Goal: Task Accomplishment & Management: Manage account settings

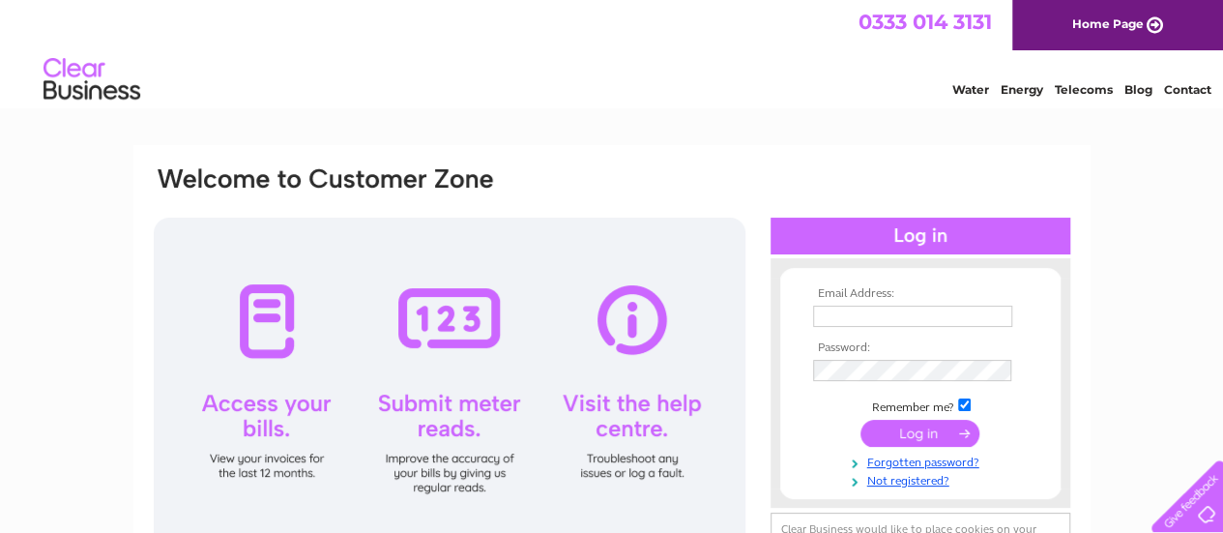
type input "[EMAIL_ADDRESS][DOMAIN_NAME]"
click at [903, 430] on input "submit" at bounding box center [919, 433] width 119 height 27
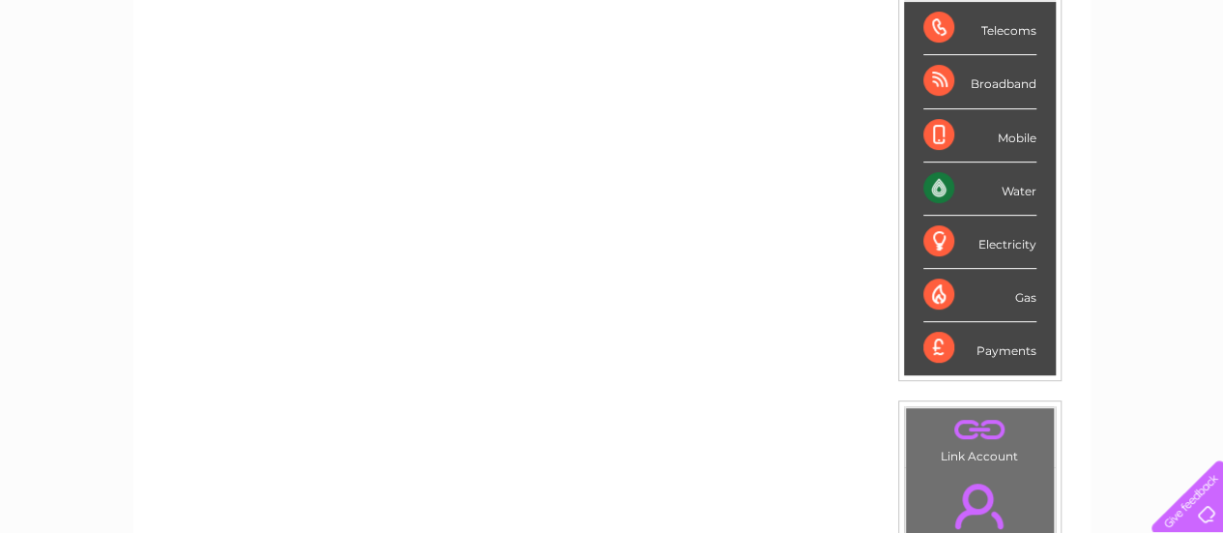
scroll to position [348, 0]
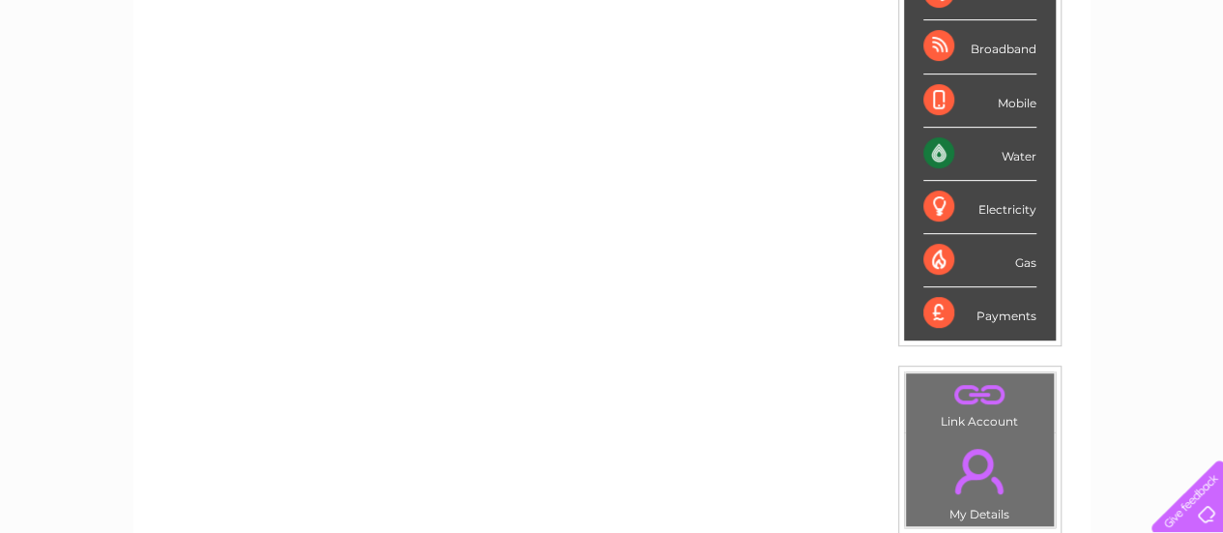
click at [931, 208] on div "Electricity" at bounding box center [979, 207] width 113 height 53
click at [1118, 276] on div "My Clear Business Login Details My Details My Preferences Link Account My Accou…" at bounding box center [611, 340] width 1223 height 1087
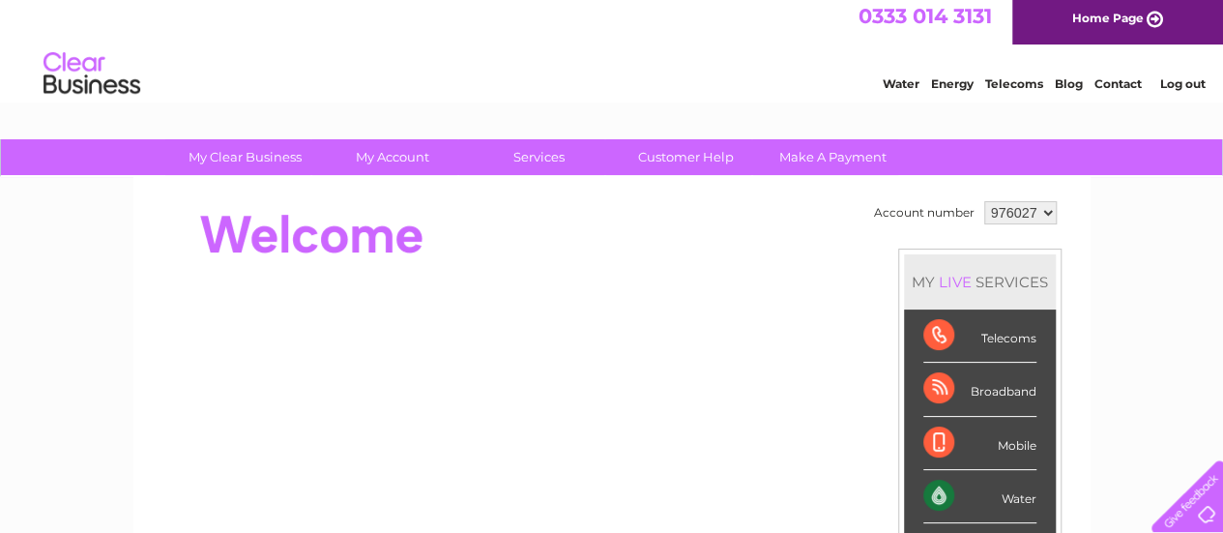
scroll to position [0, 0]
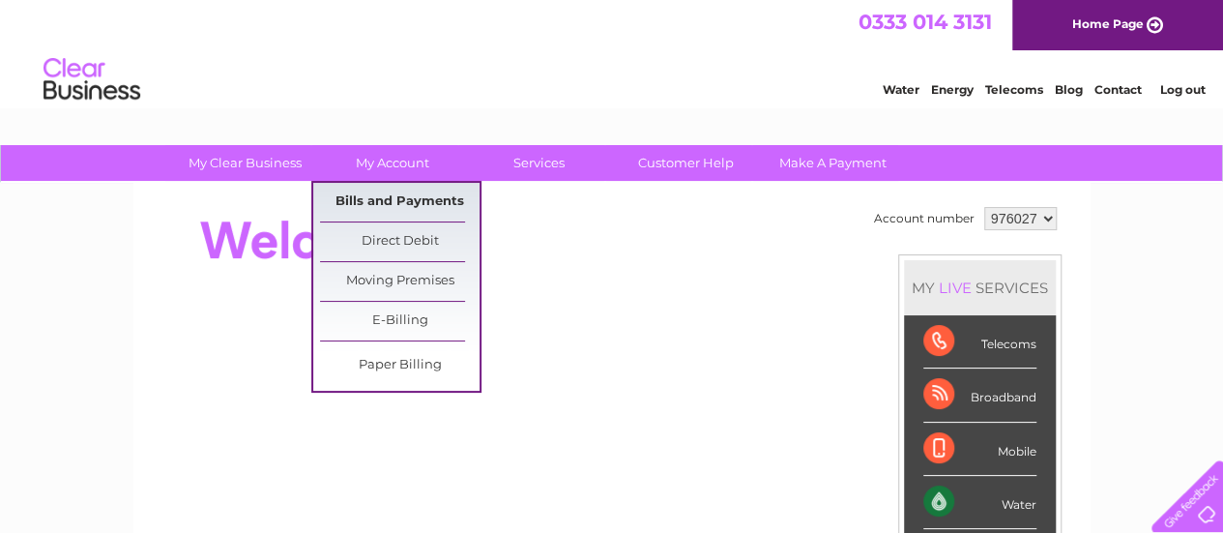
click at [371, 204] on link "Bills and Payments" at bounding box center [400, 202] width 160 height 39
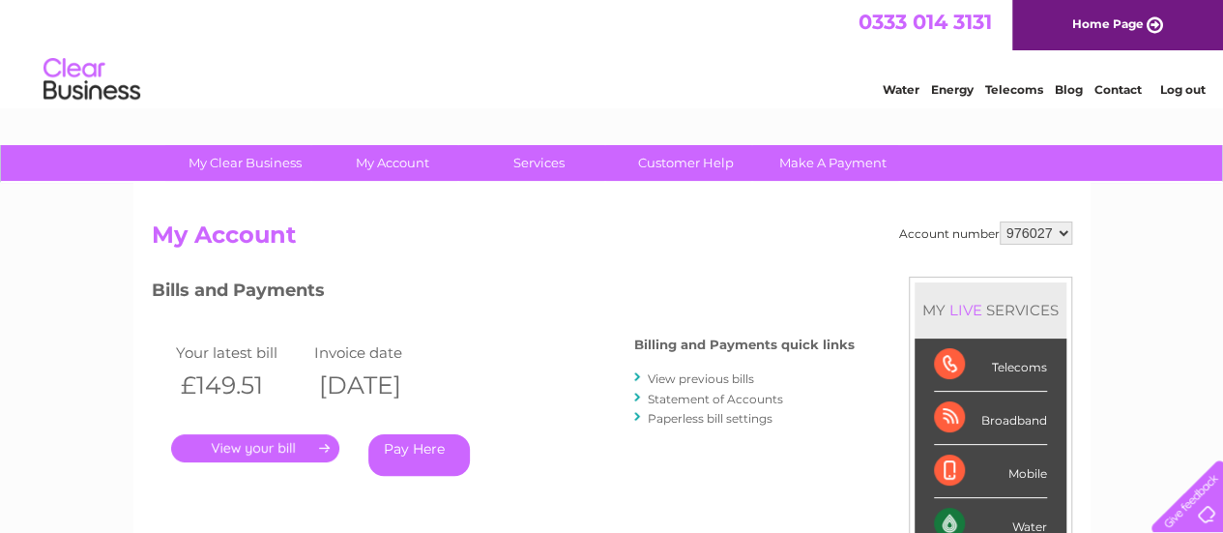
click at [445, 300] on h3 "Bills and Payments" at bounding box center [503, 294] width 703 height 34
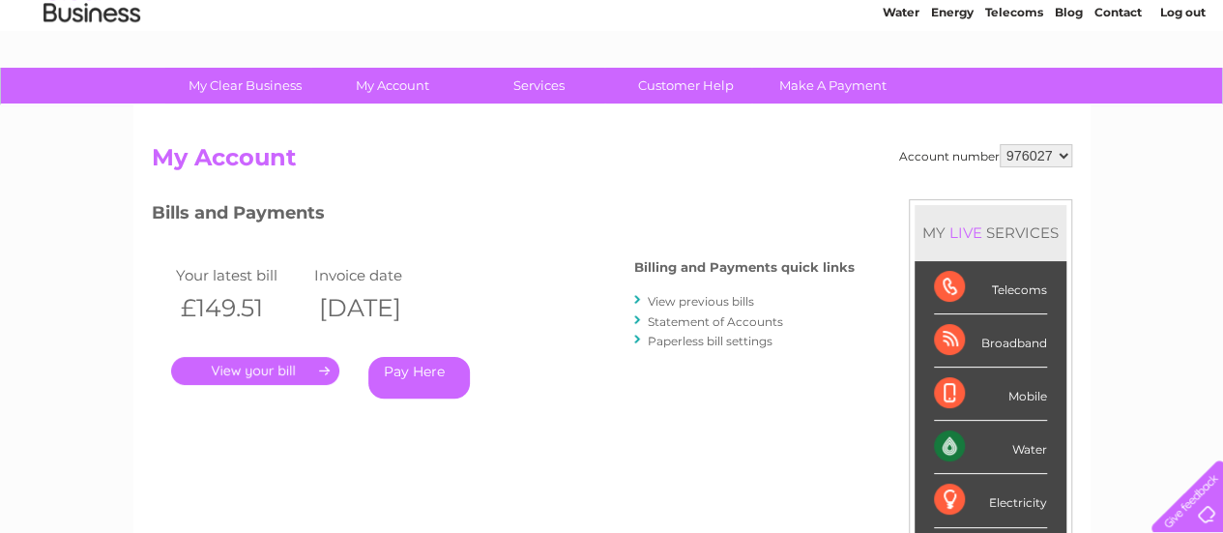
scroll to position [116, 0]
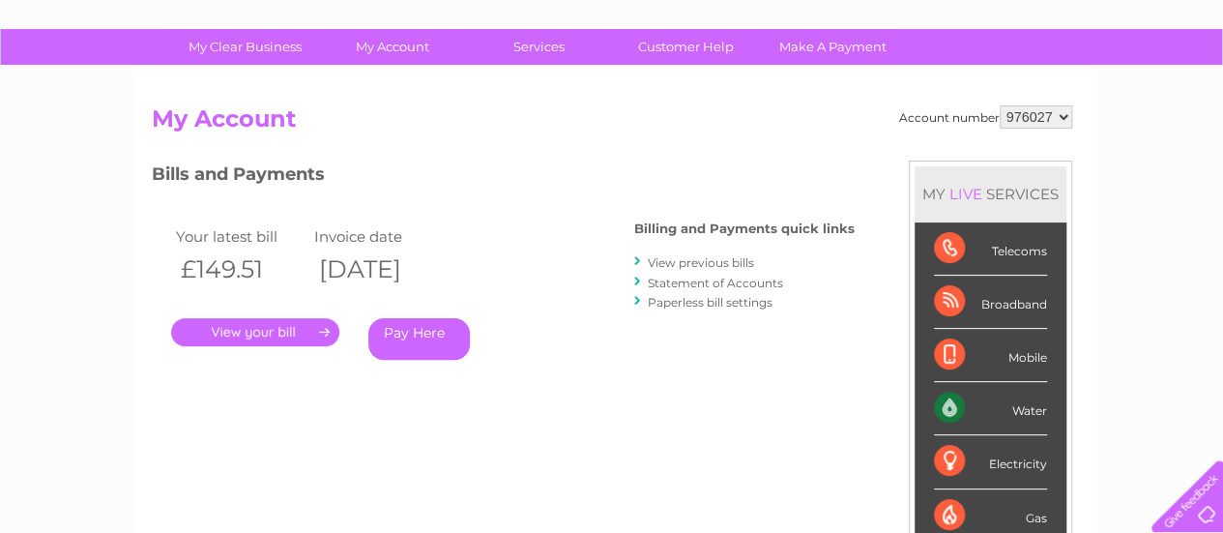
click at [242, 334] on link "." at bounding box center [255, 332] width 168 height 28
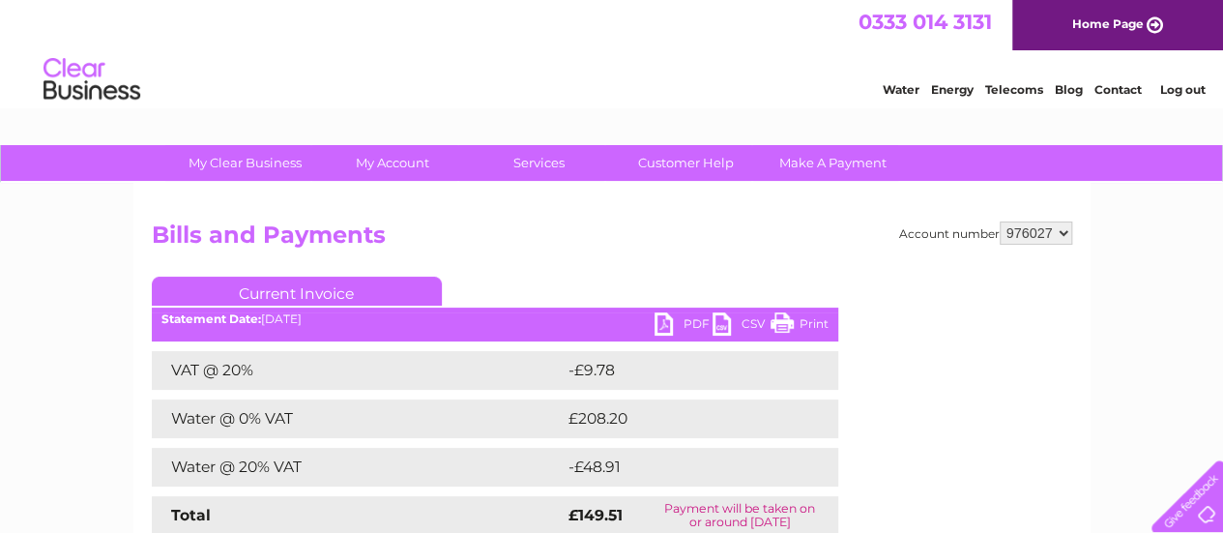
click at [753, 219] on div "Account number 976027 Bills and Payments Current Invoice PDF CSV Print VAT @ 20%" at bounding box center [611, 453] width 957 height 541
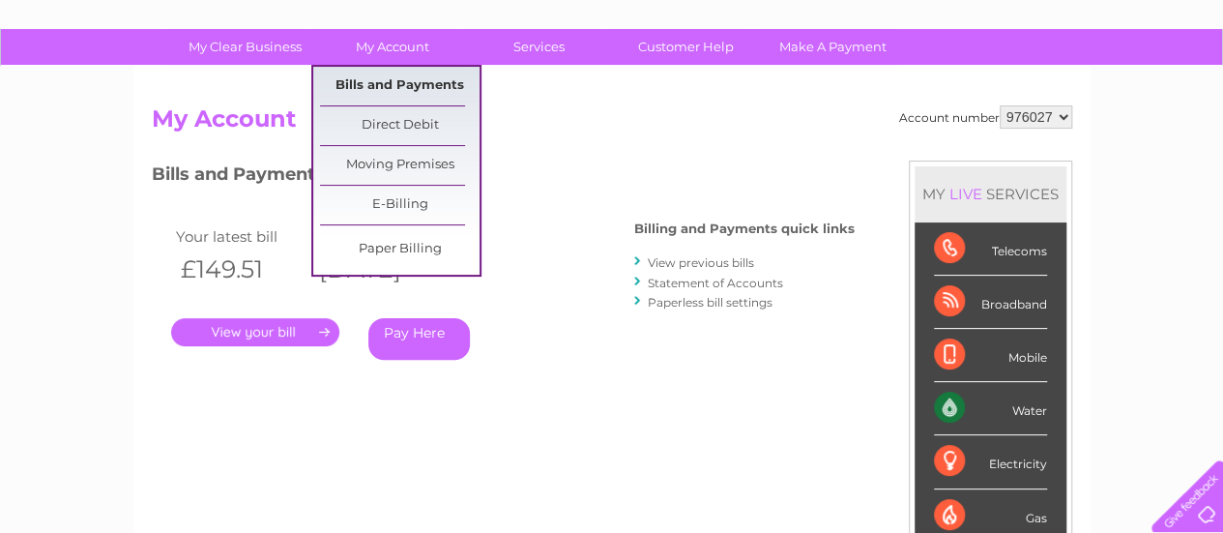
click at [383, 74] on link "Bills and Payments" at bounding box center [400, 86] width 160 height 39
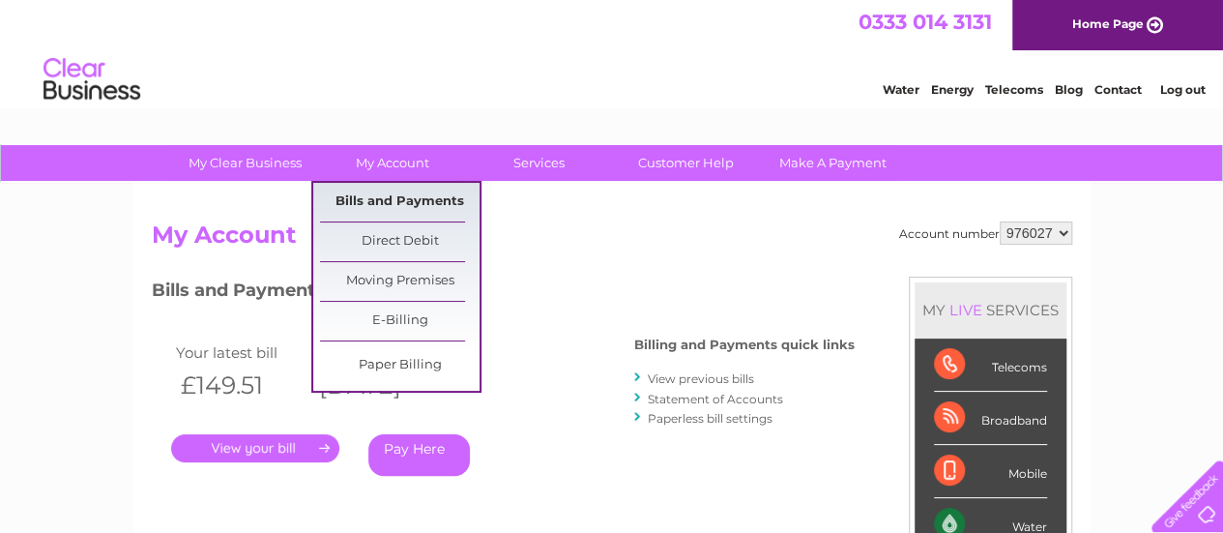
click at [391, 204] on link "Bills and Payments" at bounding box center [400, 202] width 160 height 39
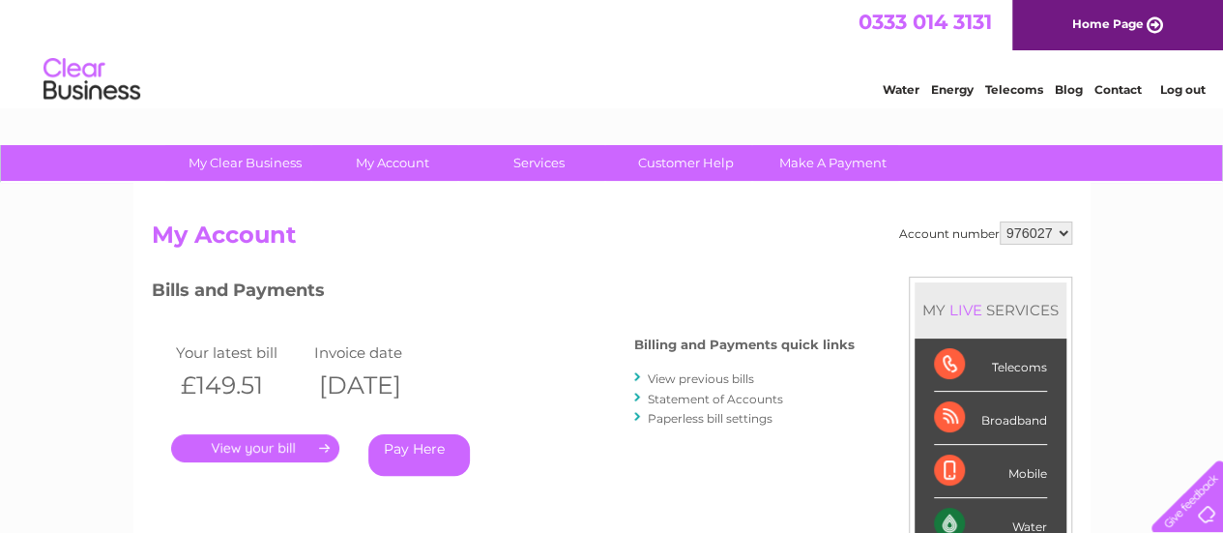
click at [586, 234] on h2 "My Account" at bounding box center [612, 239] width 920 height 37
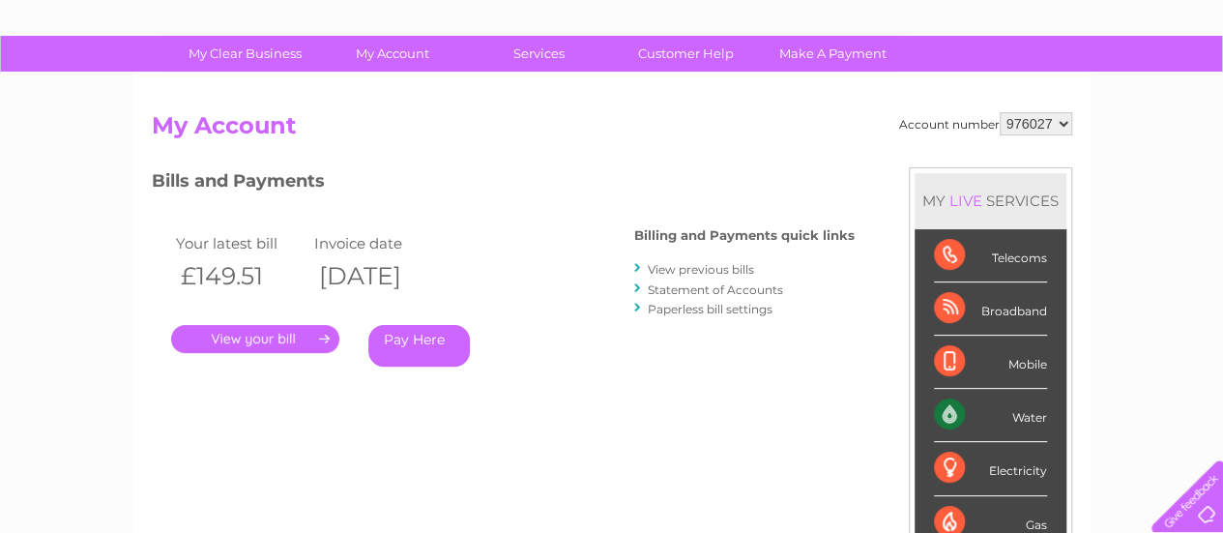
scroll to position [257, 0]
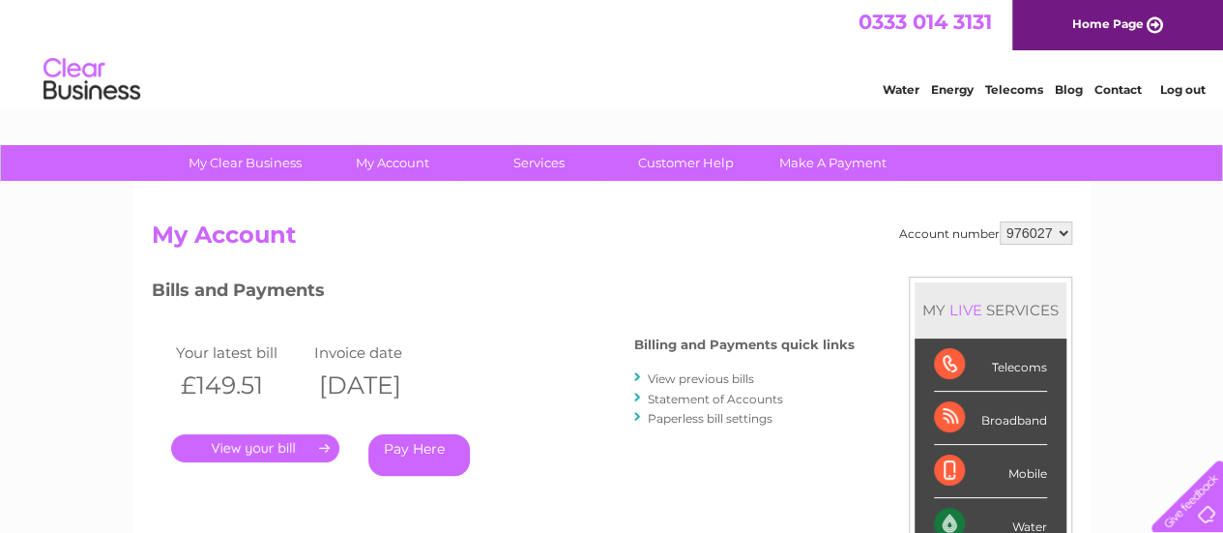
click at [725, 377] on link "View previous bills" at bounding box center [701, 378] width 106 height 15
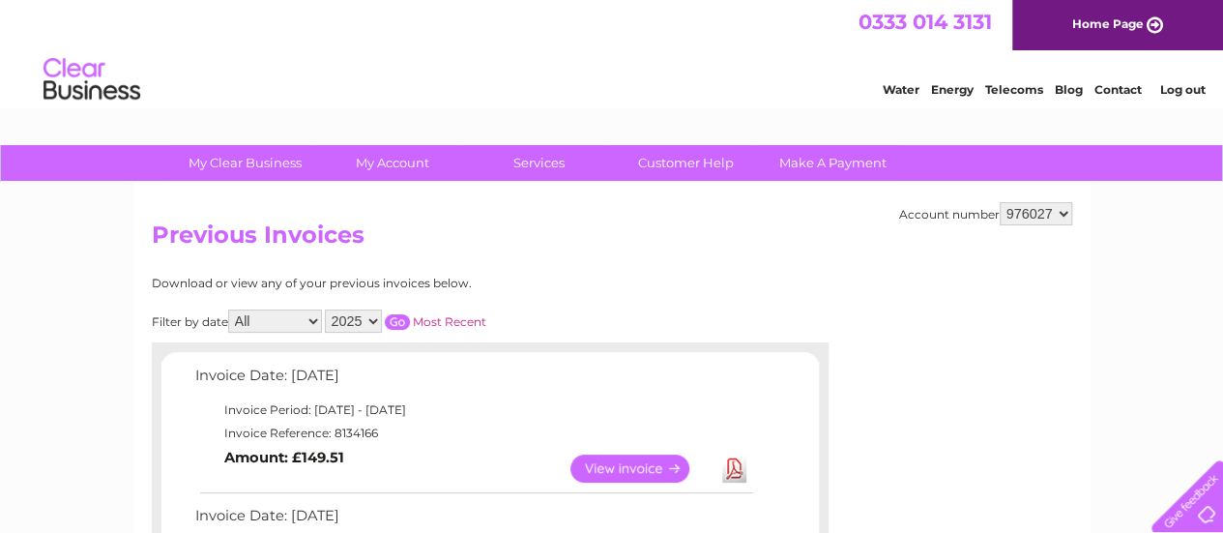
click at [622, 319] on div "Filter by date All January February March April May June July August September …" at bounding box center [406, 320] width 508 height 23
click at [595, 255] on h2 "Previous Invoices" at bounding box center [612, 239] width 920 height 37
click at [771, 250] on h2 "Previous Invoices" at bounding box center [612, 239] width 920 height 37
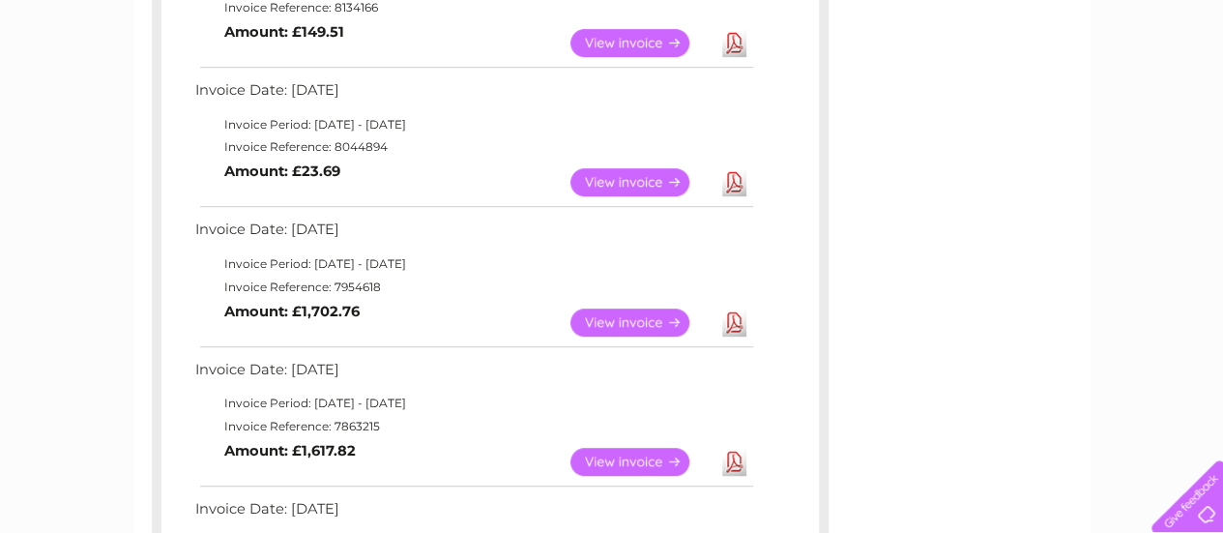
scroll to position [464, 0]
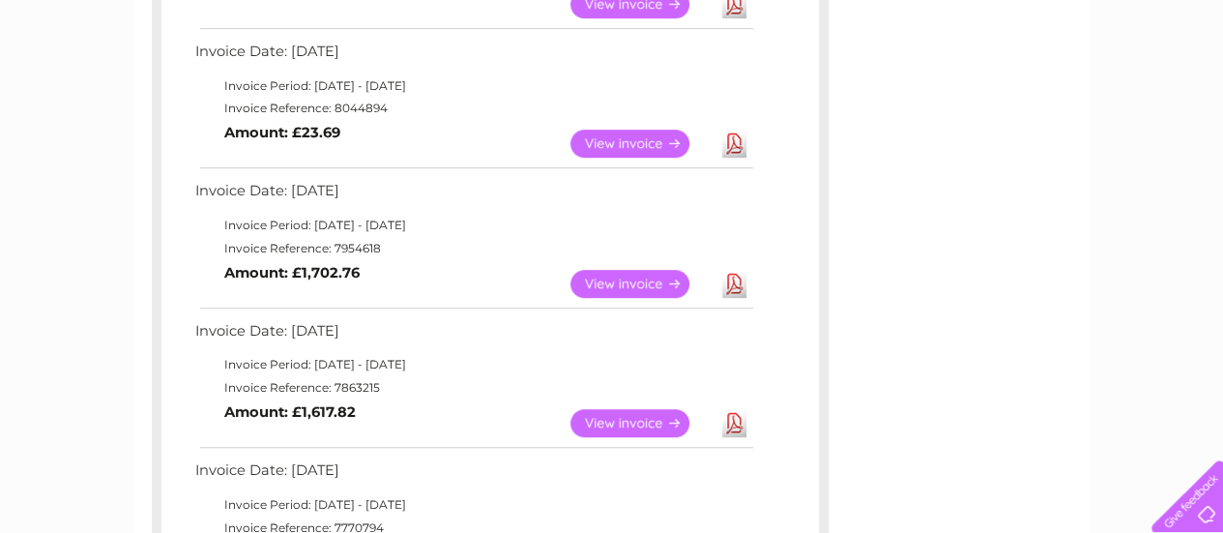
click at [608, 278] on link "View" at bounding box center [641, 284] width 142 height 28
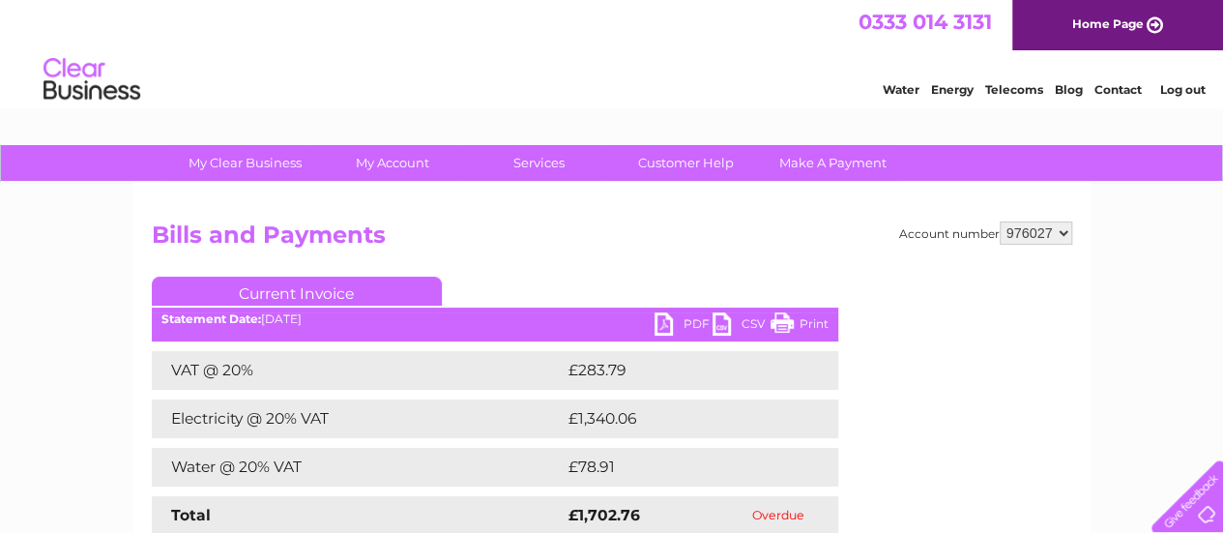
click at [758, 214] on div "Account number 976027 Bills and Payments Current Invoice PDF CSV Print VAT @ 20%" at bounding box center [611, 453] width 957 height 541
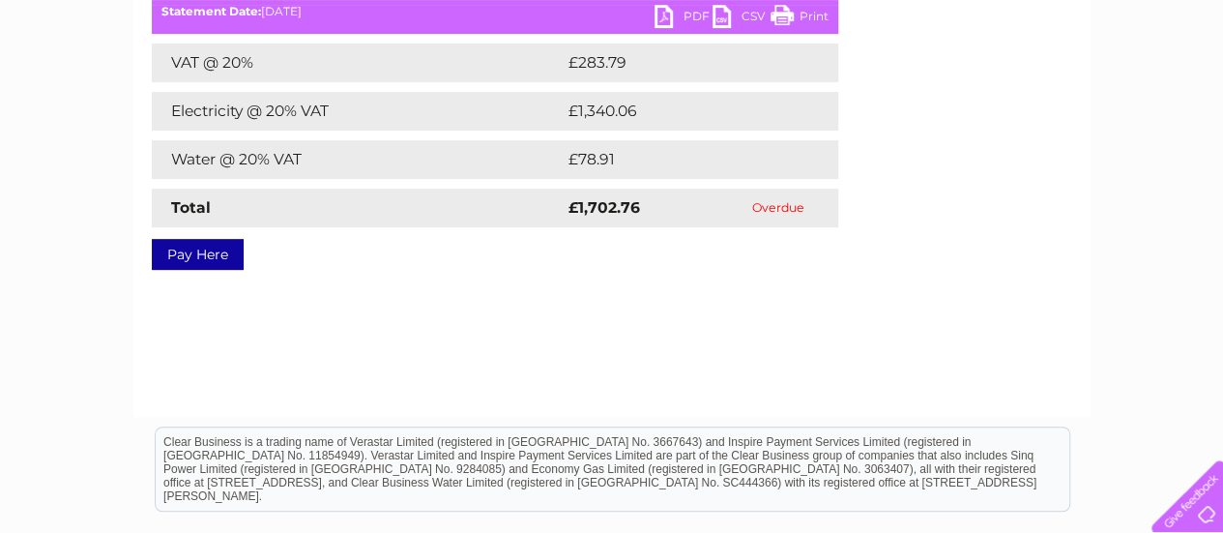
scroll to position [309, 0]
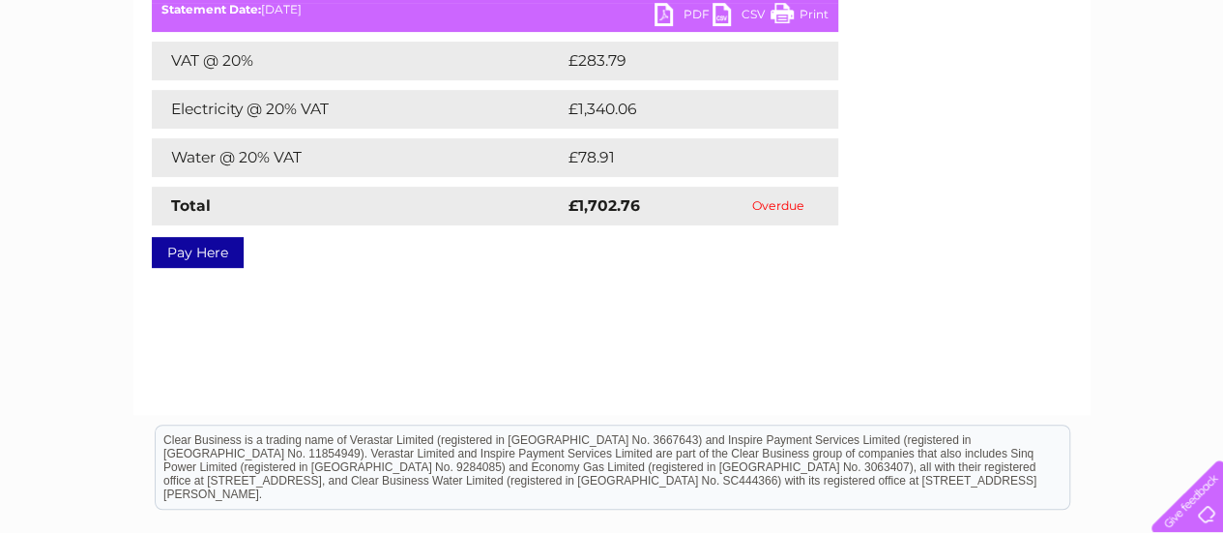
click at [632, 270] on div "Account number 976027 Bills and Payments Current Invoice PDF CSV Print VAT @ 20%" at bounding box center [611, 143] width 957 height 541
click at [692, 273] on div "Account number 976027 Bills and Payments Current Invoice PDF CSV Print VAT @ 20%" at bounding box center [611, 143] width 957 height 541
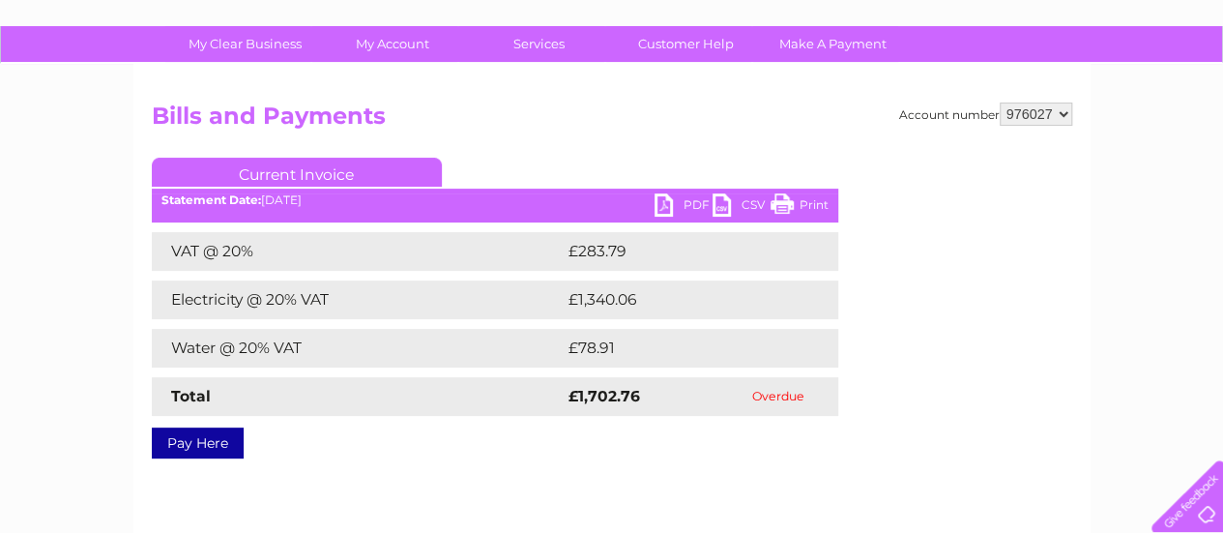
scroll to position [99, 0]
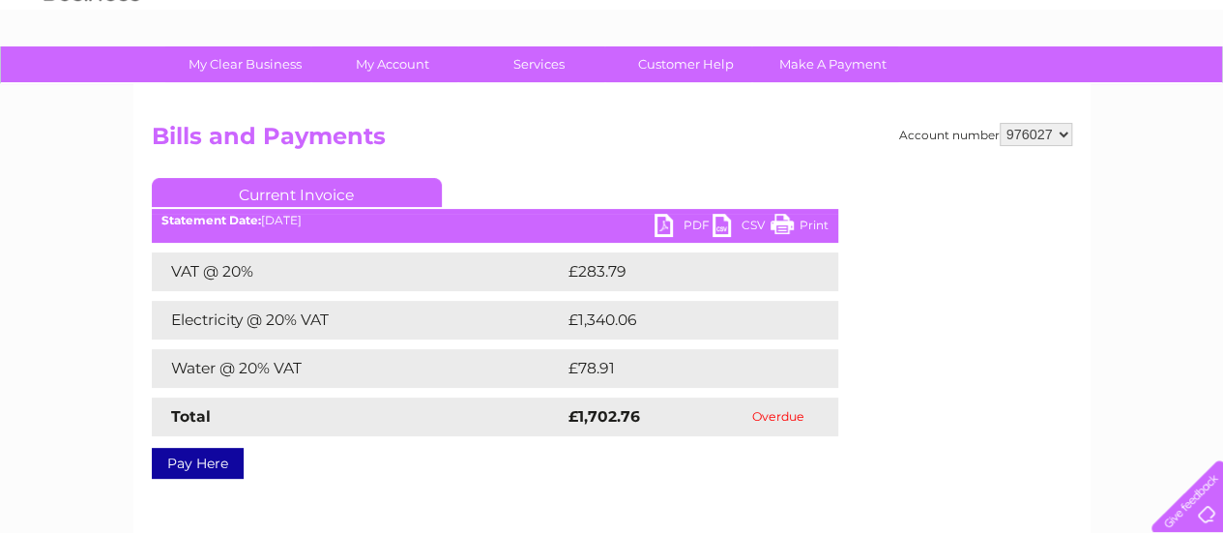
click at [1172, 188] on div "My Clear Business Login Details My Details My Preferences Link Account My Accou…" at bounding box center [611, 501] width 1223 height 910
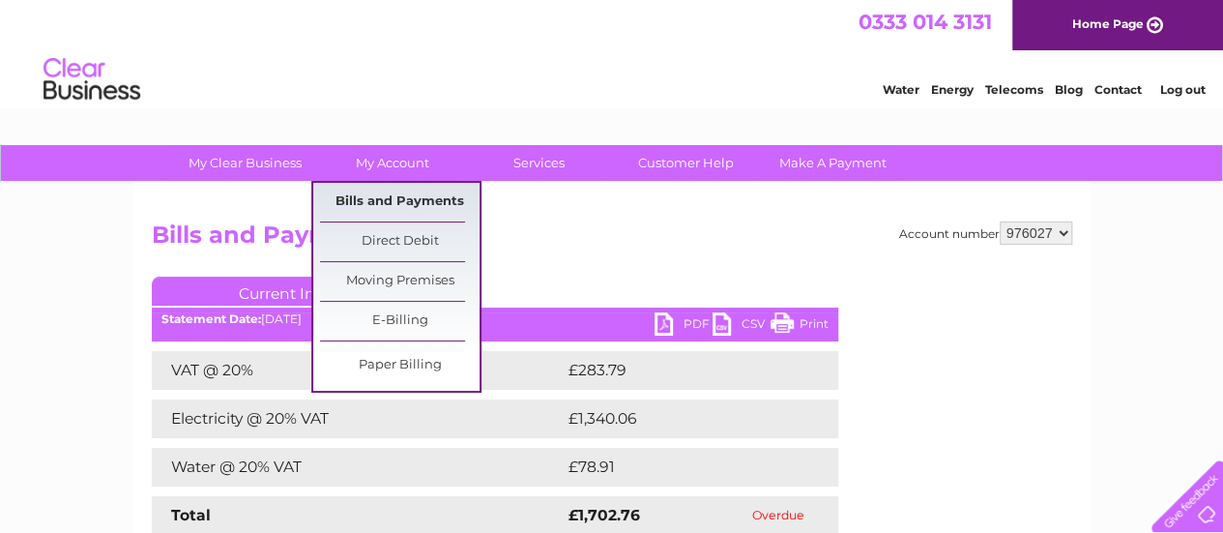
click at [400, 194] on link "Bills and Payments" at bounding box center [400, 202] width 160 height 39
click at [406, 235] on link "Direct Debit" at bounding box center [400, 241] width 160 height 39
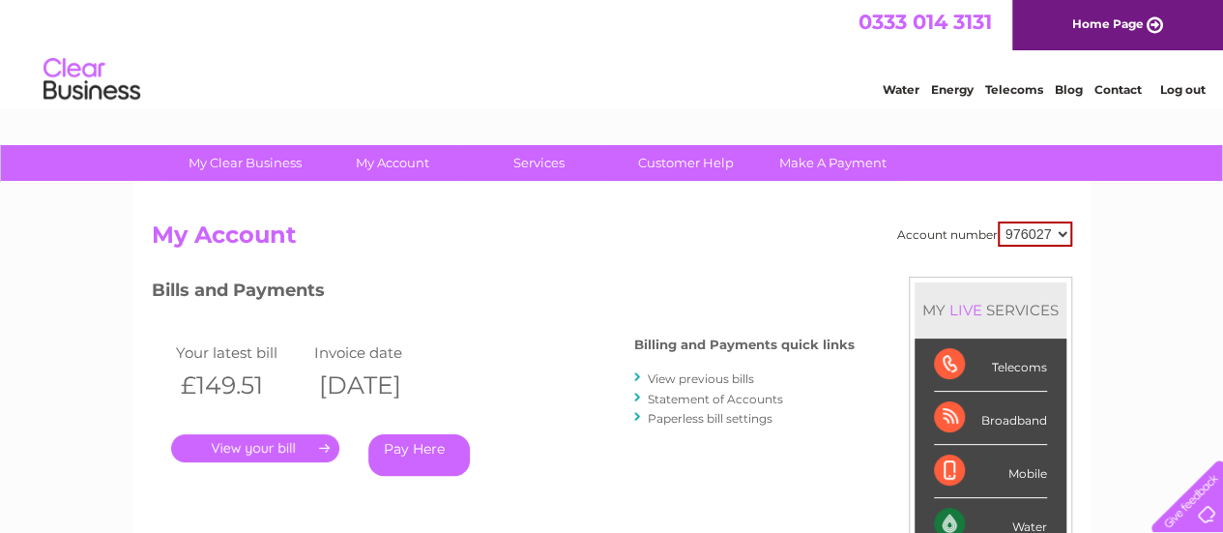
click at [643, 257] on h2 "My Account" at bounding box center [612, 239] width 920 height 37
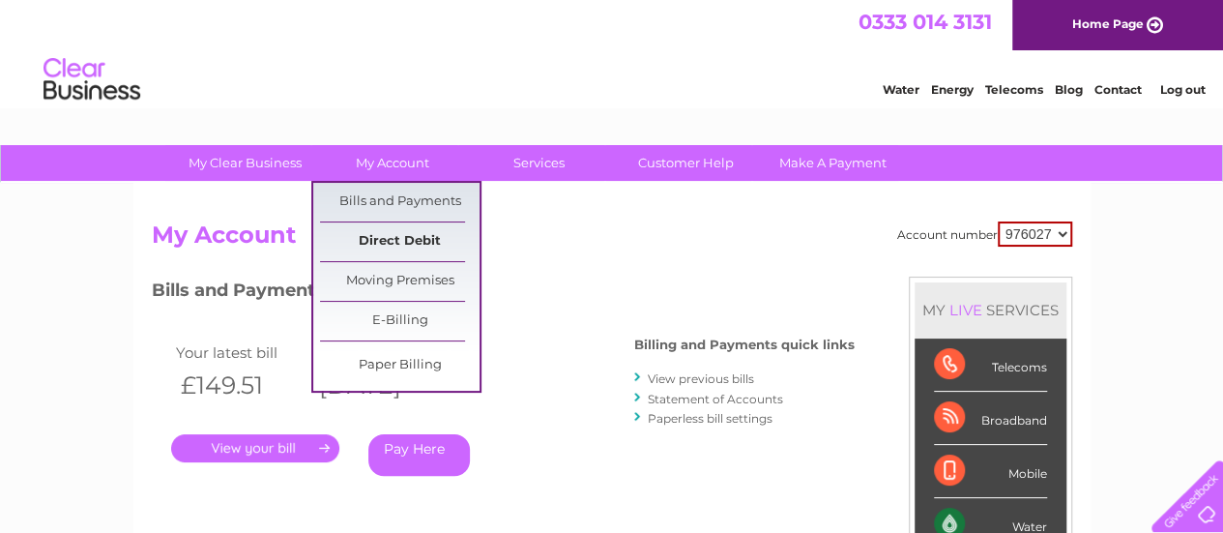
click at [394, 245] on link "Direct Debit" at bounding box center [400, 241] width 160 height 39
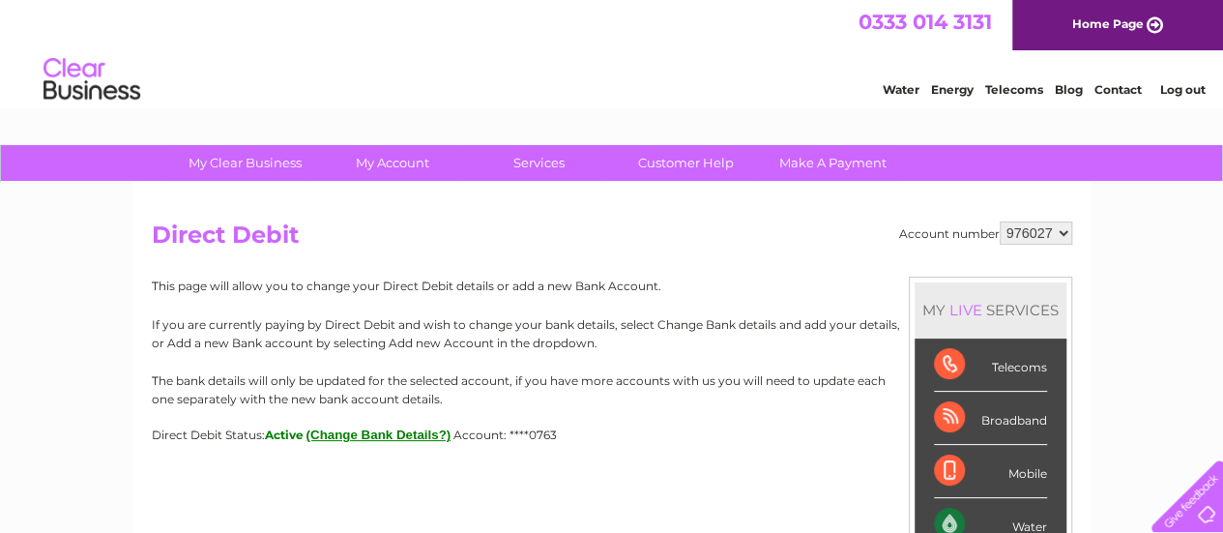
click at [562, 243] on h2 "Direct Debit" at bounding box center [612, 239] width 920 height 37
click at [486, 235] on h2 "Direct Debit" at bounding box center [612, 239] width 920 height 37
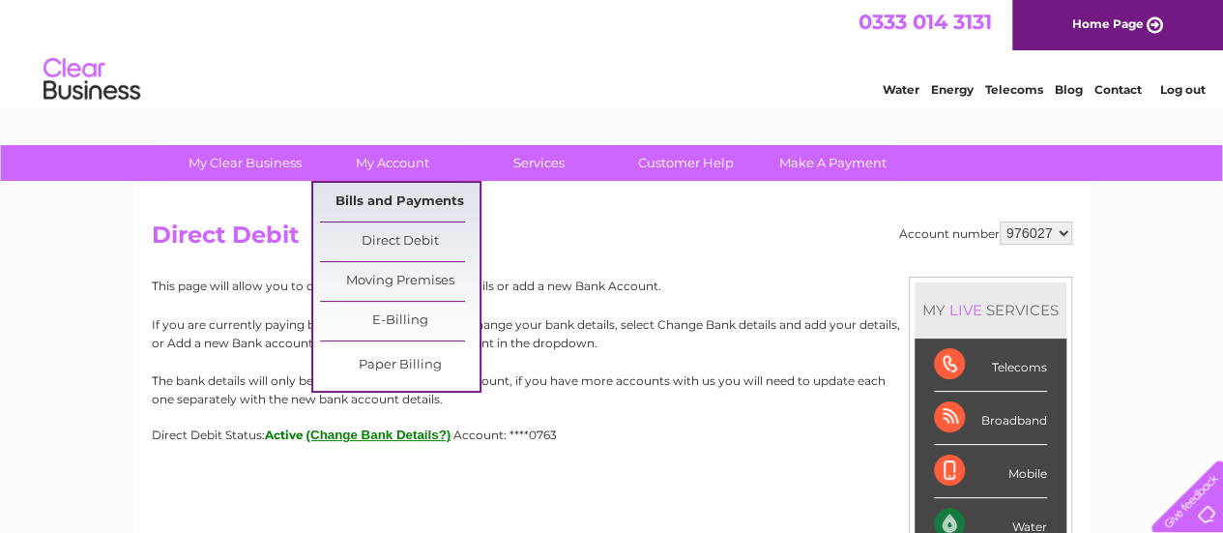
click at [396, 191] on link "Bills and Payments" at bounding box center [400, 202] width 160 height 39
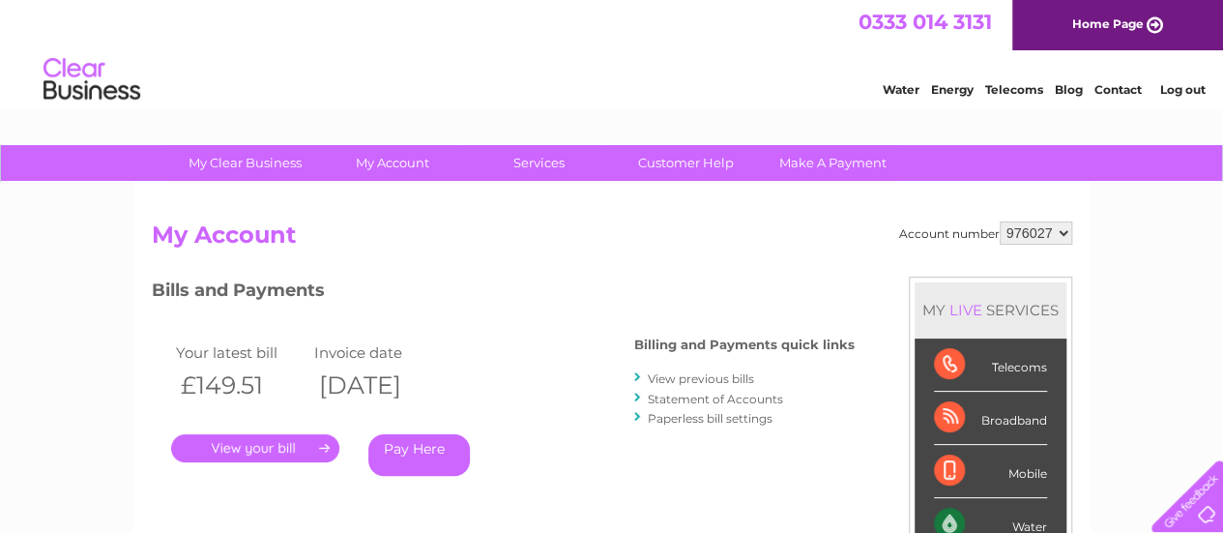
click at [507, 243] on h2 "My Account" at bounding box center [612, 239] width 920 height 37
click at [668, 399] on link "Statement of Accounts" at bounding box center [715, 399] width 135 height 15
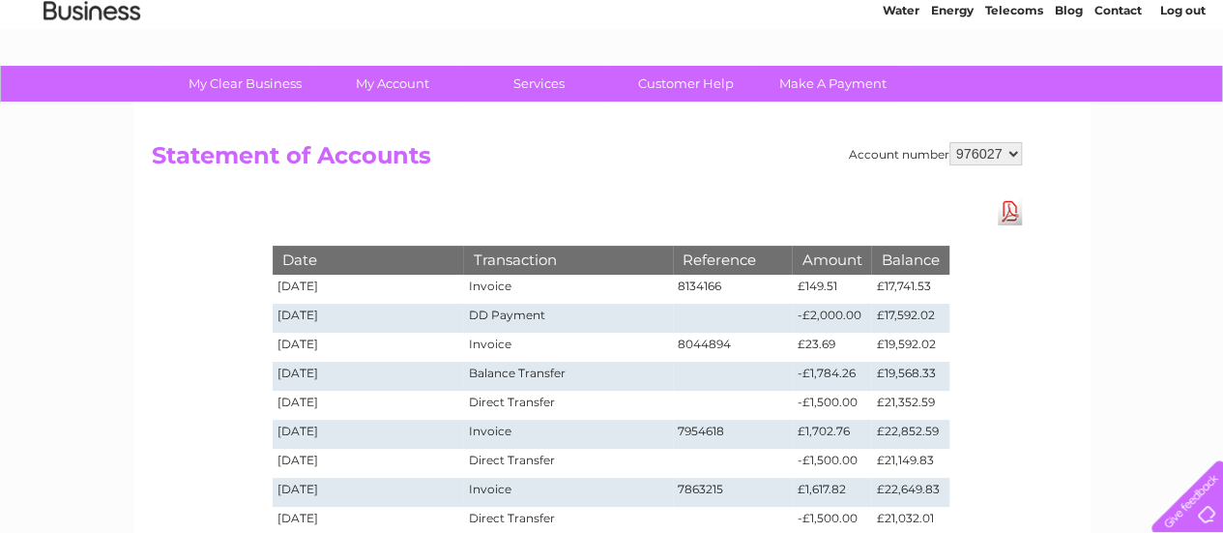
scroll to position [77, 0]
